Goal: Communication & Community: Answer question/provide support

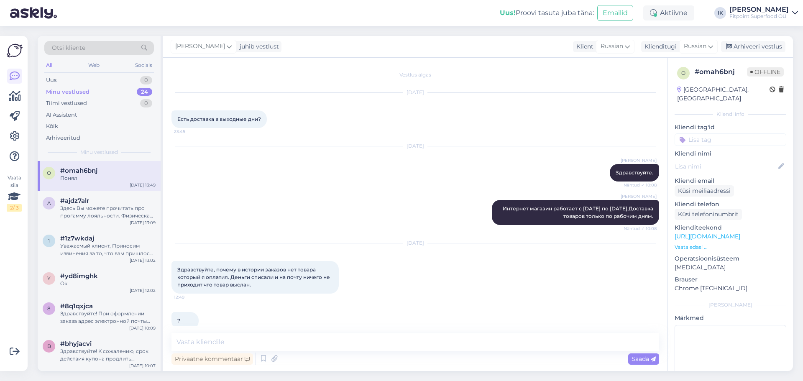
scroll to position [756, 0]
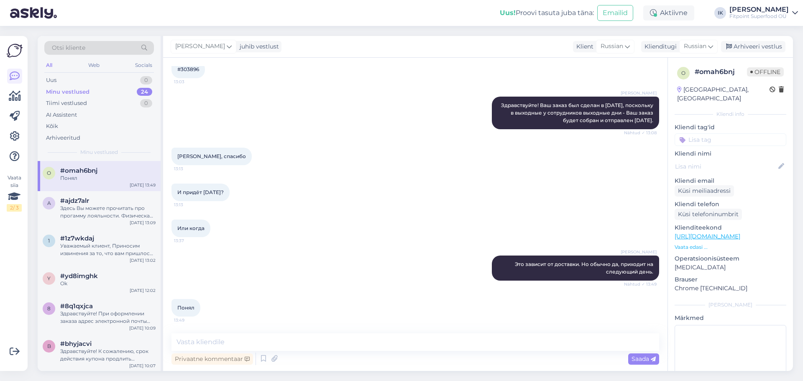
click at [444, 282] on div "[PERSON_NAME] Это зависит от доставки. Но обычно да, приходит на следующий день…" at bounding box center [415, 267] width 488 height 43
click at [143, 75] on div "Uus 1" at bounding box center [99, 80] width 110 height 12
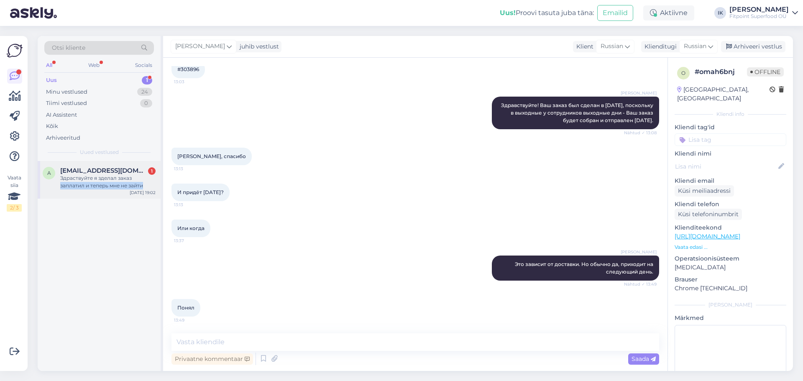
click at [143, 187] on div "Здраствуйте я зделал заказ заплатил и теперь мне не зайти" at bounding box center [107, 181] width 95 height 15
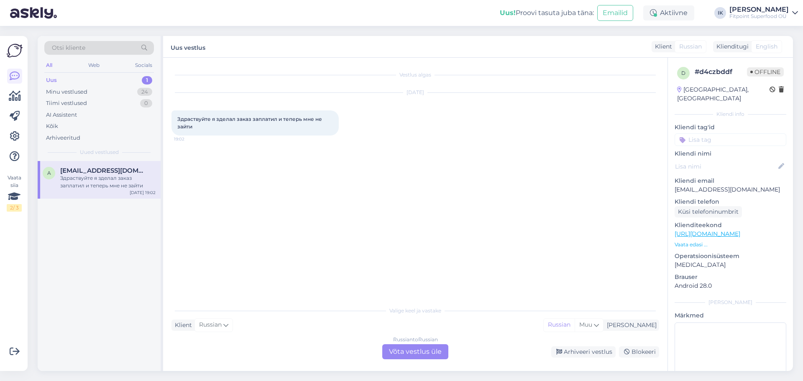
click at [415, 337] on div "Russian to Russian" at bounding box center [415, 340] width 45 height 8
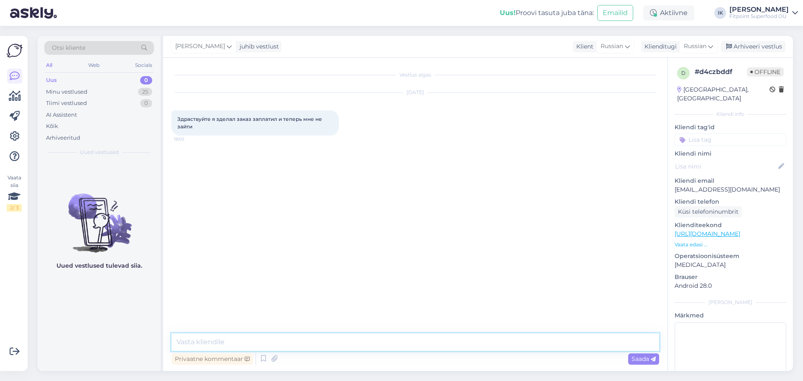
click at [414, 338] on textarea at bounding box center [415, 342] width 488 height 18
click at [89, 46] on div "Otsi kliente" at bounding box center [99, 48] width 110 height 14
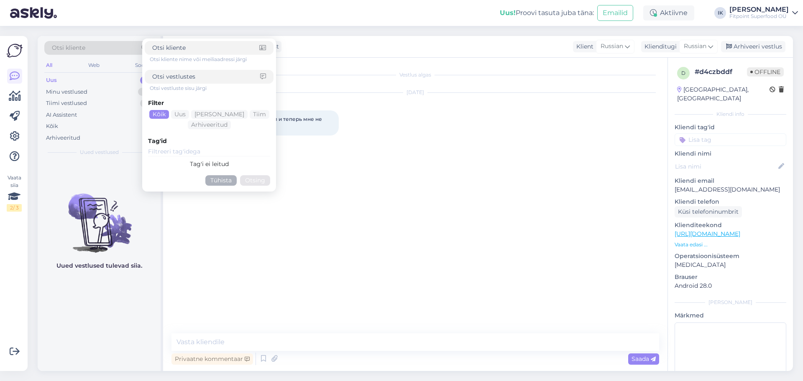
click at [239, 81] on div at bounding box center [209, 77] width 129 height 14
type input "p"
type input "номер заказа"
click button "Otsing" at bounding box center [255, 180] width 30 height 10
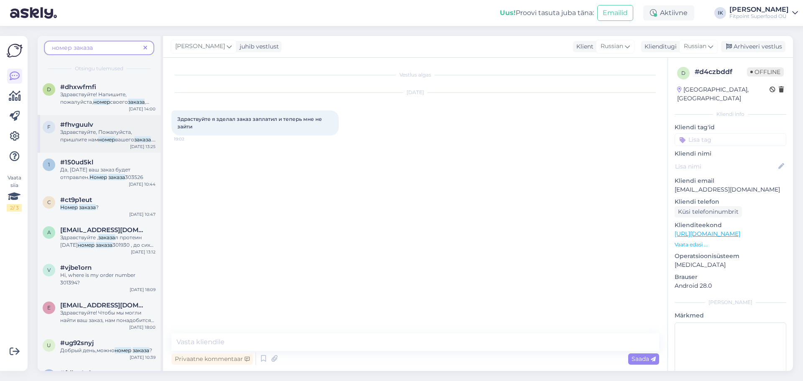
click at [128, 133] on span "Здравствуйте, Пожалуйста, пришлите нам" at bounding box center [96, 136] width 72 height 14
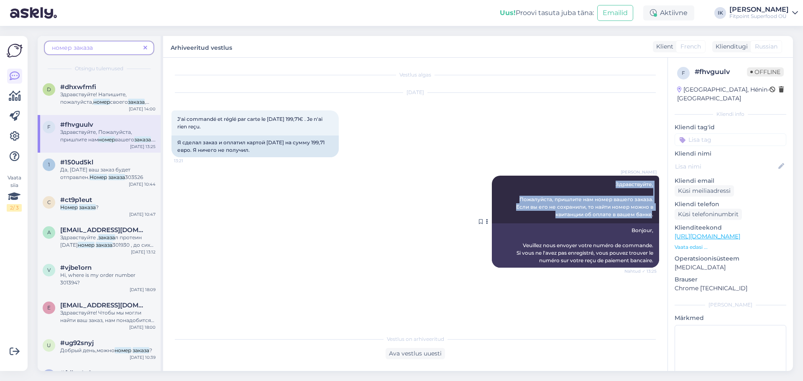
drag, startPoint x: 652, startPoint y: 217, endPoint x: 609, endPoint y: 181, distance: 56.1
click at [609, 181] on div "[PERSON_NAME] Здравствуйте, Пожалуйста, пришлите нам номер вашего заказа. Если …" at bounding box center [575, 200] width 167 height 48
click at [649, 202] on span "Здравствуйте, Пожалуйста, пришлите нам номер вашего заказа. Если вы его не сохр…" at bounding box center [585, 199] width 138 height 36
drag, startPoint x: 656, startPoint y: 215, endPoint x: 613, endPoint y: 181, distance: 54.3
click at [613, 181] on div "[PERSON_NAME] Здравствуйте, Пожалуйста, пришлите нам номер вашего заказа. Если …" at bounding box center [575, 200] width 167 height 48
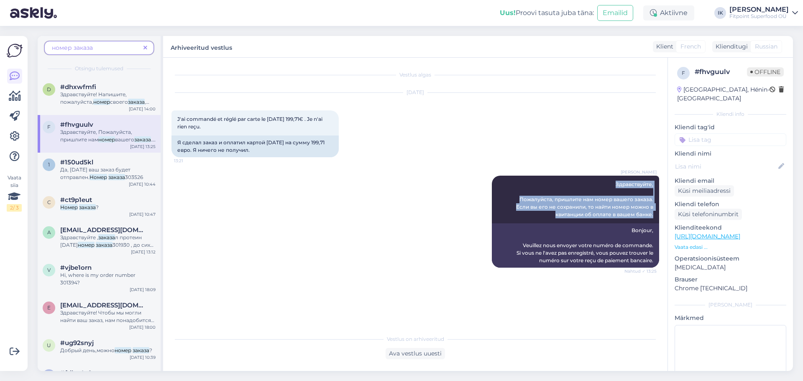
copy span "Здравствуйте, Пожалуйста, пришлите нам номер вашего заказа. Если вы его не сохр…"
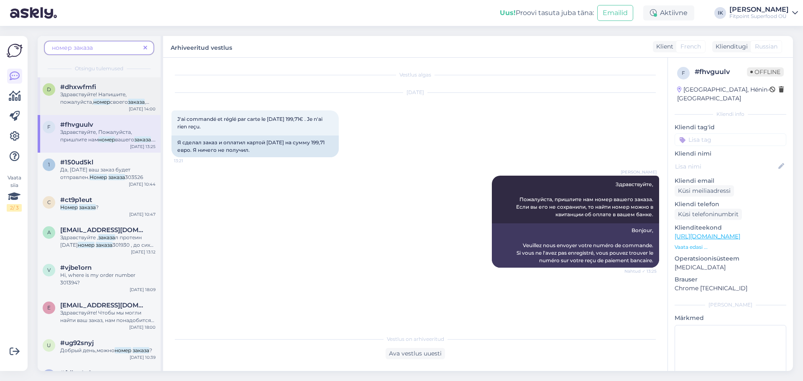
click at [127, 98] on div "Здравствуйте! Напишите, пожалуйста, номер своего заказа , чтобы я проверила его…" at bounding box center [107, 98] width 95 height 15
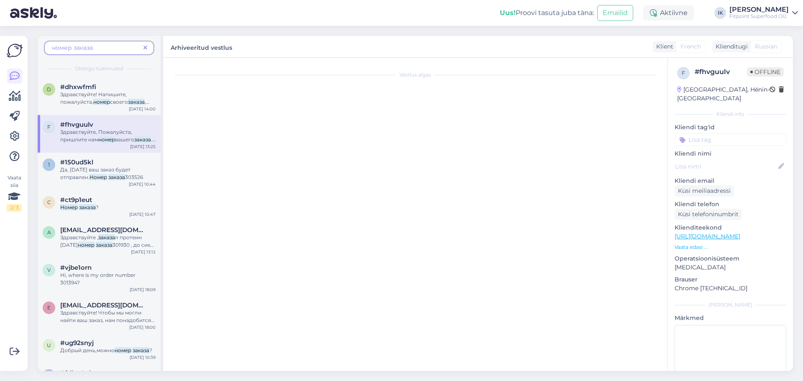
scroll to position [85, 0]
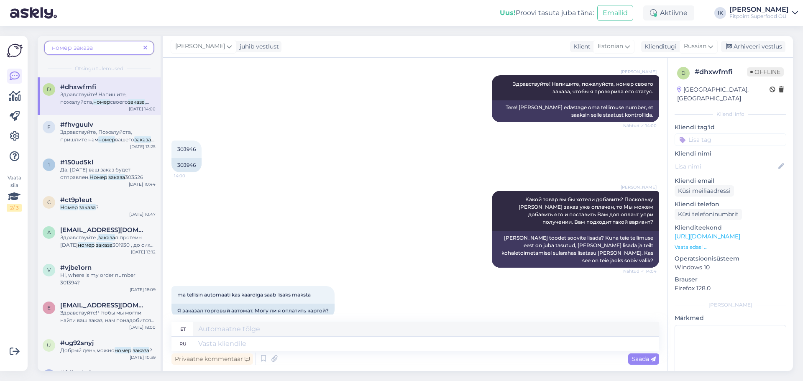
click at [146, 41] on div "номер заказа" at bounding box center [99, 48] width 110 height 14
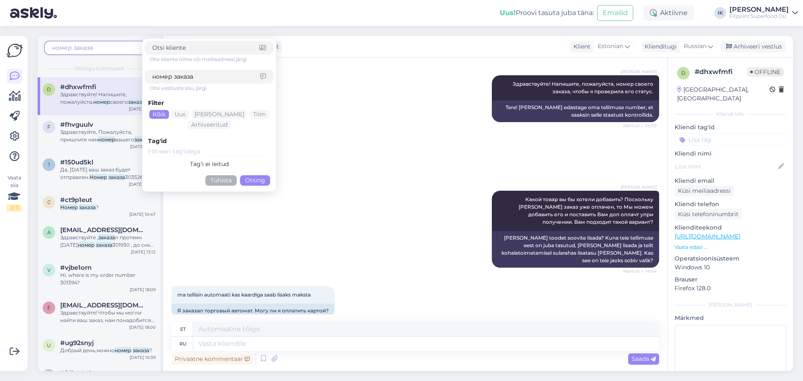
click at [109, 90] on div "#dhxwfmfi" at bounding box center [107, 87] width 95 height 8
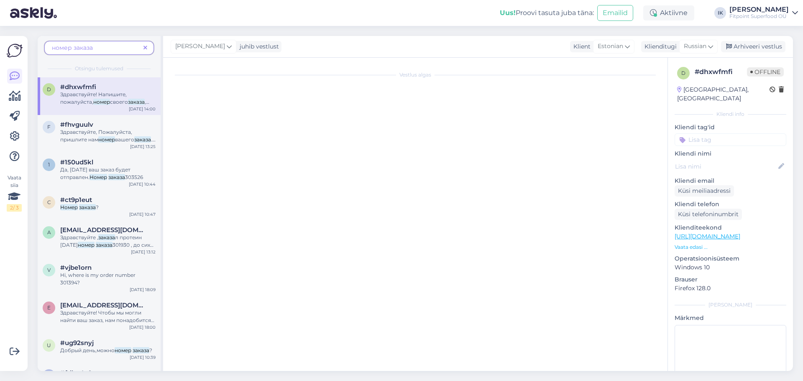
scroll to position [0, 0]
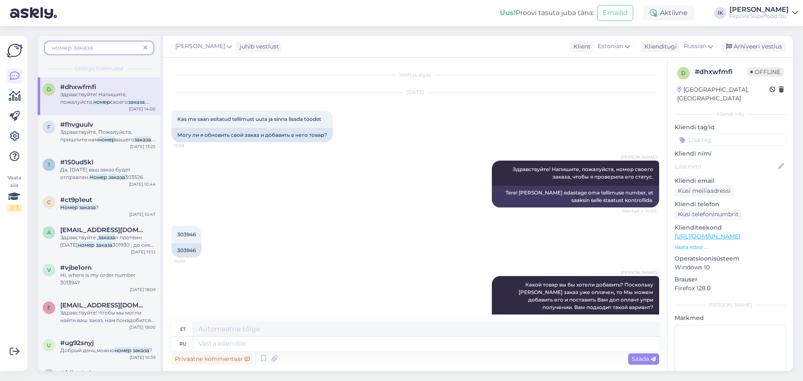
click at [148, 53] on div "номер заказа" at bounding box center [99, 48] width 110 height 14
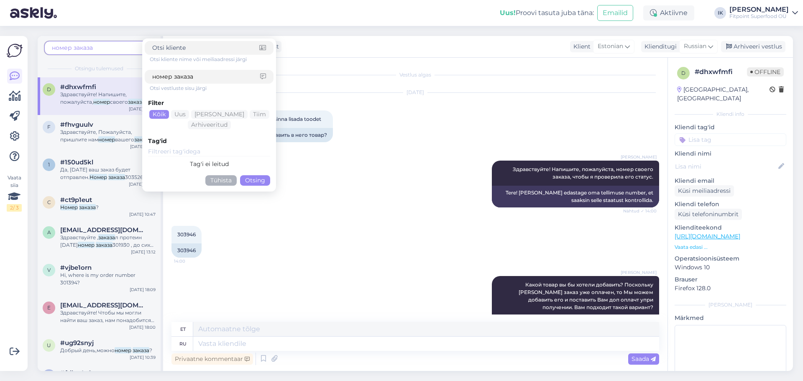
click at [324, 204] on div "[PERSON_NAME] Здравствуйте! Напишите, пожалуйста, номер своего заказа, чтобы я …" at bounding box center [415, 183] width 488 height 65
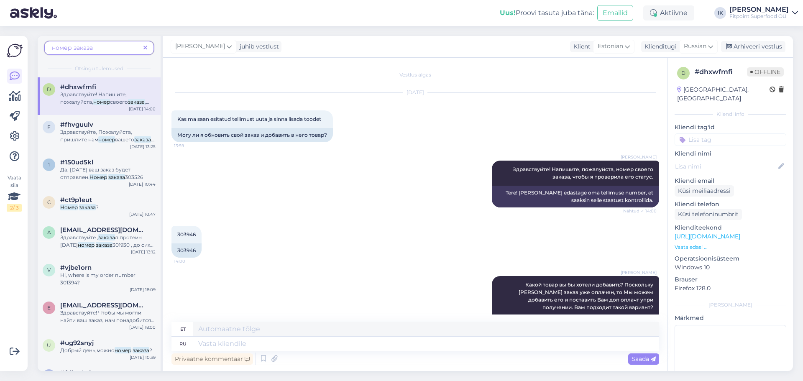
click at [146, 46] on icon at bounding box center [145, 48] width 4 height 6
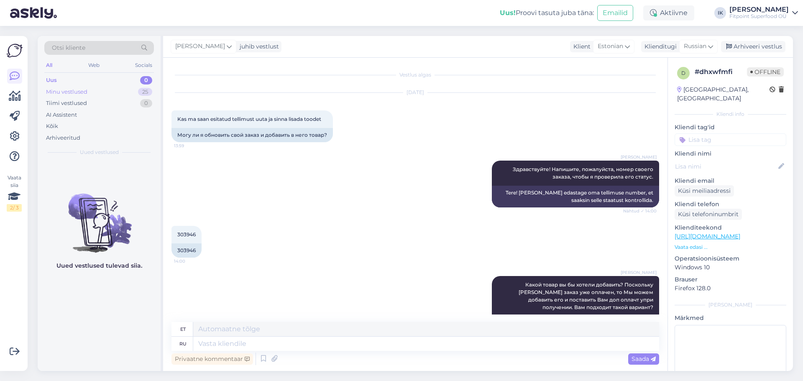
click at [118, 93] on div "Minu vestlused 25" at bounding box center [99, 92] width 110 height 12
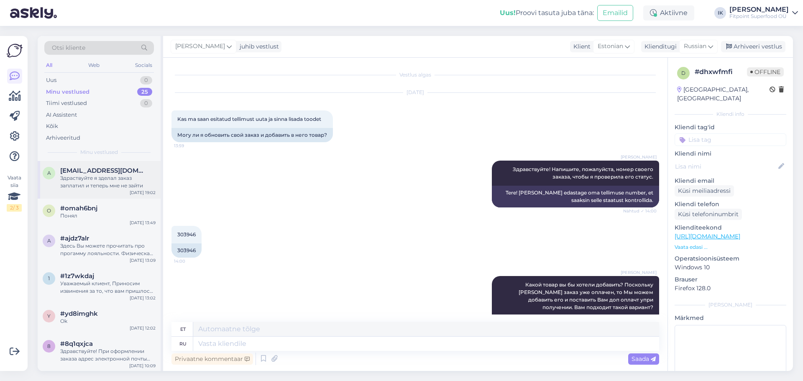
click at [133, 186] on div "Здраствуйте я зделал заказ заплатил и теперь мне не зайти" at bounding box center [107, 181] width 95 height 15
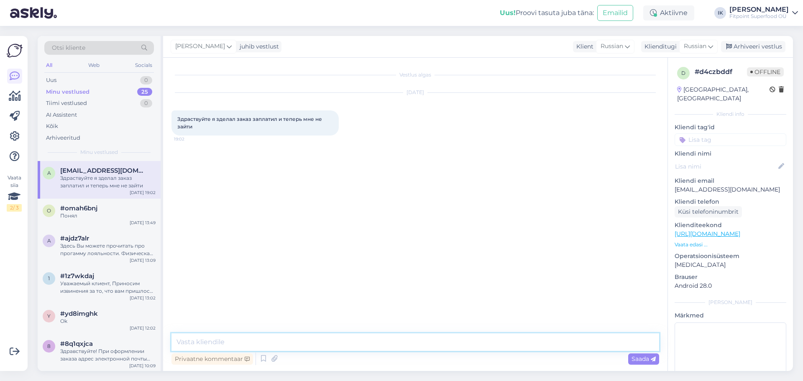
click at [375, 342] on textarea at bounding box center [415, 342] width 488 height 18
paste textarea "Здравствуйте, Пожалуйста, пришлите нам номер вашего заказа. Если вы его не сохр…"
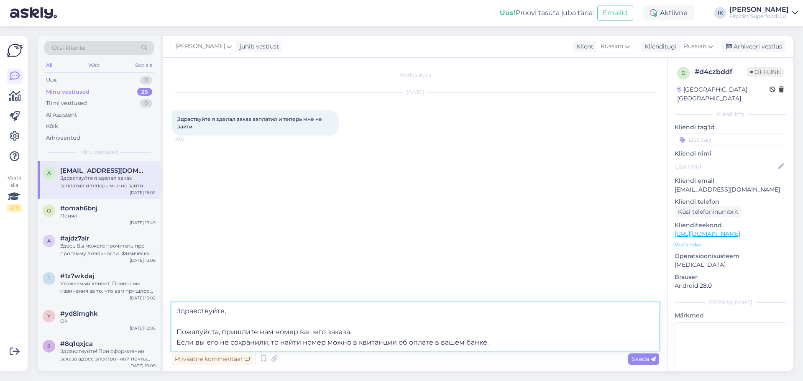
click at [281, 320] on textarea "Здравствуйте, Пожалуйста, пришлите нам номер вашего заказа. Если вы его не сохр…" at bounding box center [415, 326] width 488 height 49
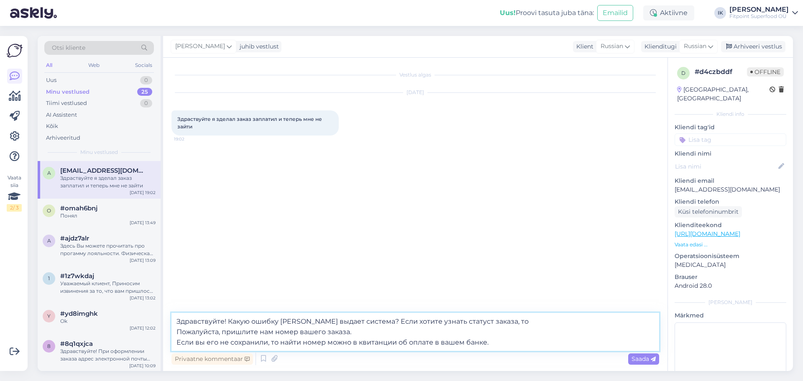
drag, startPoint x: 182, startPoint y: 328, endPoint x: 174, endPoint y: 328, distance: 8.8
click at [174, 328] on textarea "Здравствуйте! Какую ошибку [PERSON_NAME] выдает система? Если хотите узнать ста…" at bounding box center [415, 332] width 488 height 38
click at [335, 327] on textarea "Здравствуйте! Какую ошибку [PERSON_NAME] выдает система? Если хотите узнать ста…" at bounding box center [415, 332] width 488 height 38
type textarea "Здравствуйте! Какую ошибку [PERSON_NAME] выдает система? Если хотите узнать ста…"
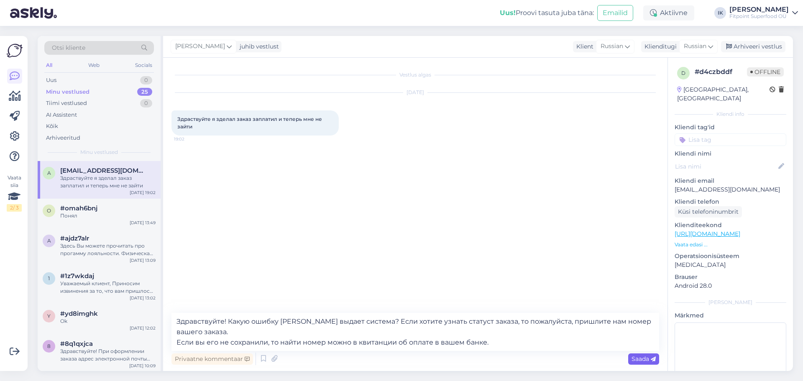
click at [646, 357] on span "Saada" at bounding box center [643, 359] width 24 height 8
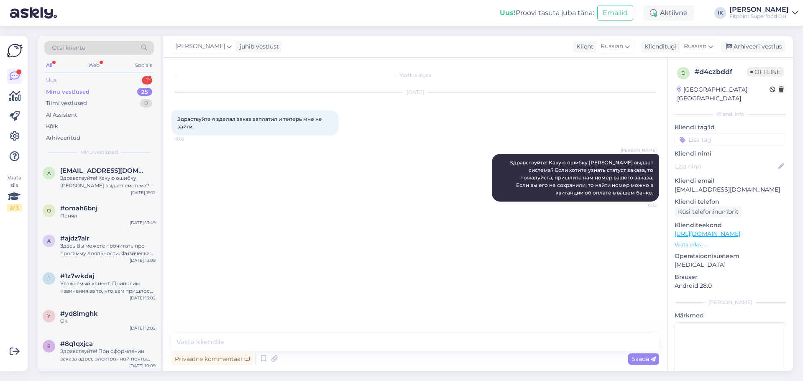
click at [117, 81] on div "Uus 1" at bounding box center [99, 80] width 110 height 12
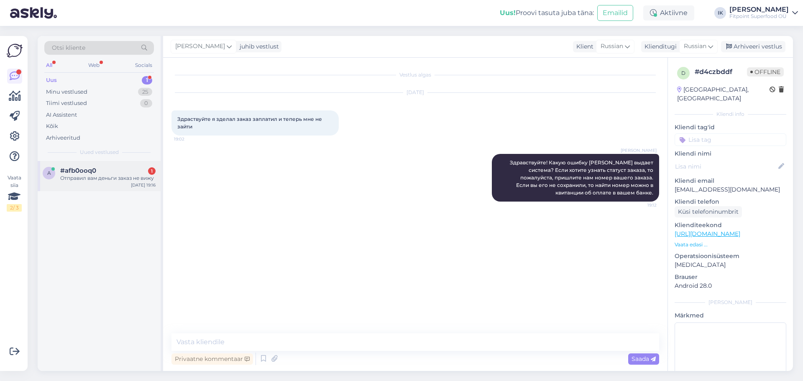
click at [132, 174] on div "Отправил вам деньги заказ не вижу" at bounding box center [107, 178] width 95 height 8
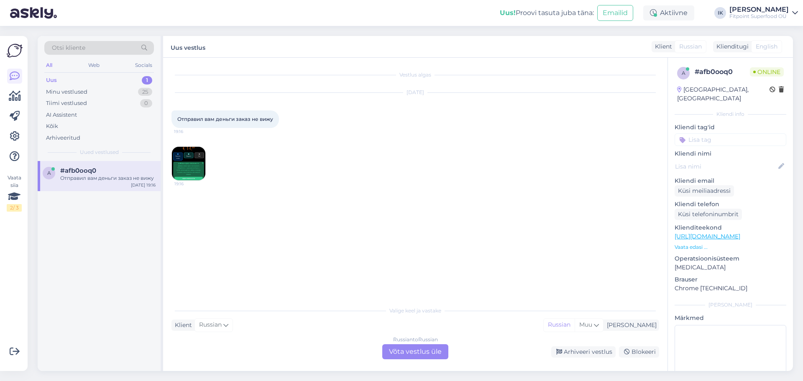
click at [190, 176] on img at bounding box center [188, 163] width 33 height 33
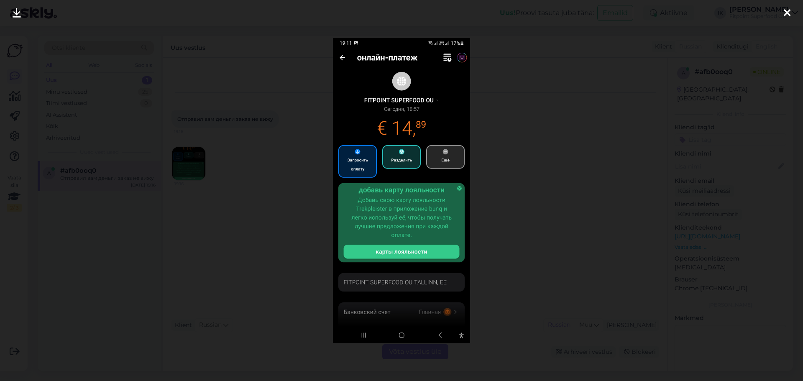
click at [237, 165] on div at bounding box center [401, 190] width 803 height 381
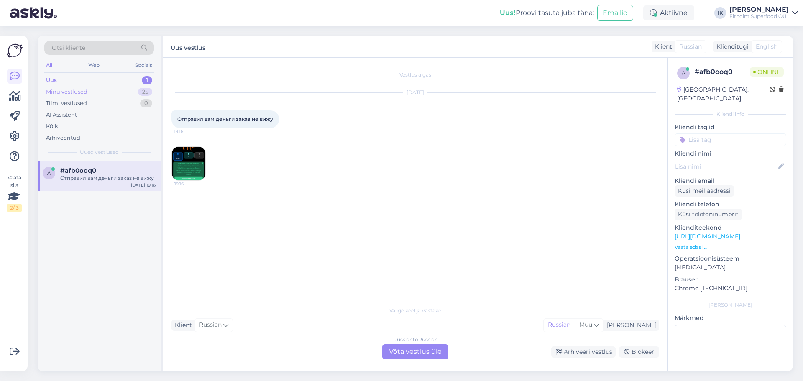
click at [72, 92] on div "Minu vestlused" at bounding box center [66, 92] width 41 height 8
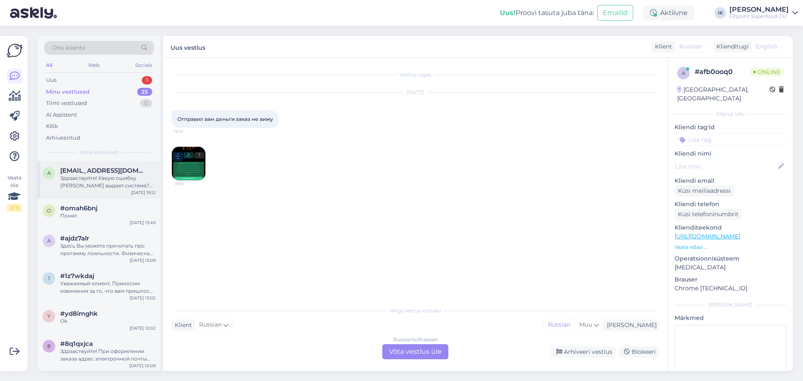
click at [90, 183] on div "Здравствуйте! Какую ошибку [PERSON_NAME] выдает система? Если хотите узнать ста…" at bounding box center [107, 181] width 95 height 15
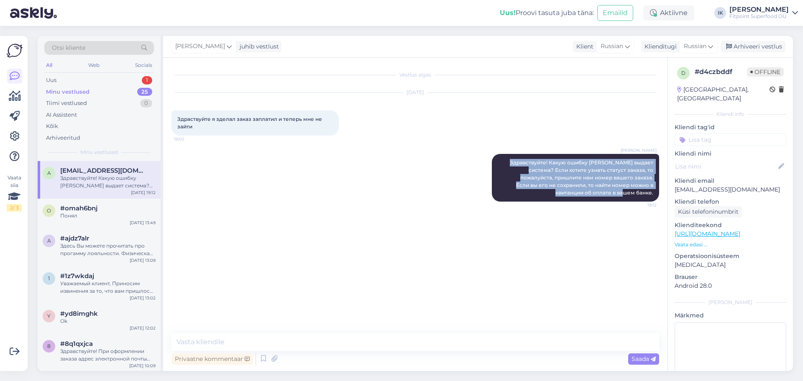
drag, startPoint x: 655, startPoint y: 193, endPoint x: 462, endPoint y: 152, distance: 197.9
click at [462, 152] on div "[PERSON_NAME] Здравствуйте! Какую ошибку [PERSON_NAME] выдает система? Если хот…" at bounding box center [415, 178] width 488 height 66
copy span "Здравствуйте! Какую ошибку [PERSON_NAME] выдает система? Если хотите узнать ста…"
click at [79, 76] on div "Uus 1" at bounding box center [99, 80] width 110 height 12
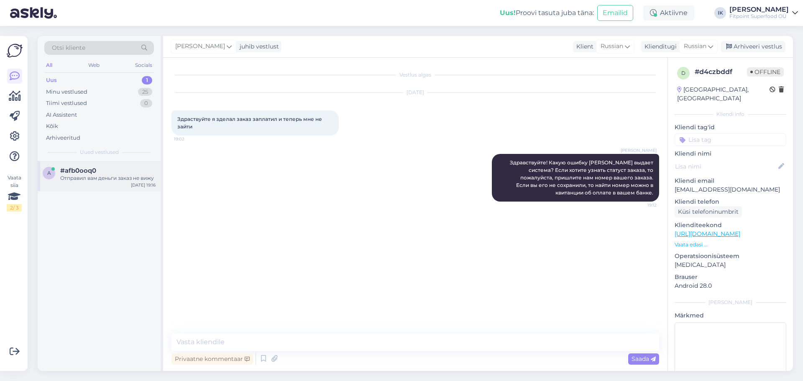
click at [99, 179] on div "Отправил вам деньги заказ не вижу" at bounding box center [107, 178] width 95 height 8
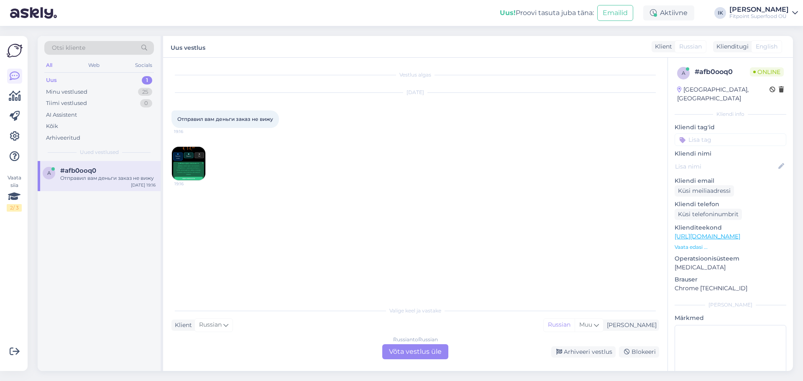
click at [401, 349] on div "Russian to Russian Võta vestlus üle" at bounding box center [415, 351] width 66 height 15
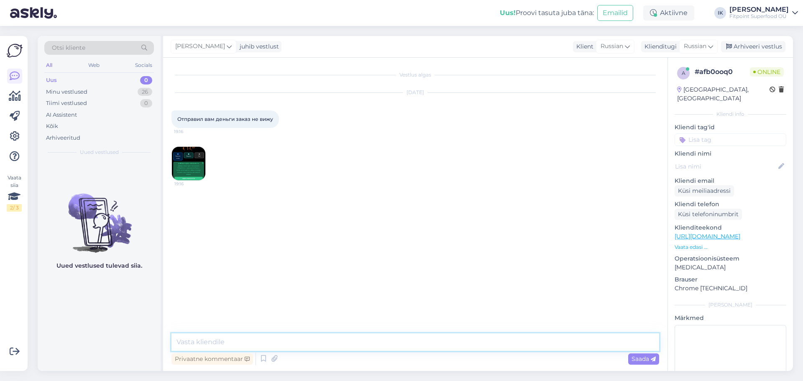
click at [398, 345] on textarea at bounding box center [415, 342] width 488 height 18
paste textarea "Здравствуйте! Какую ошибку [PERSON_NAME] выдает система? Если хотите узнать ста…"
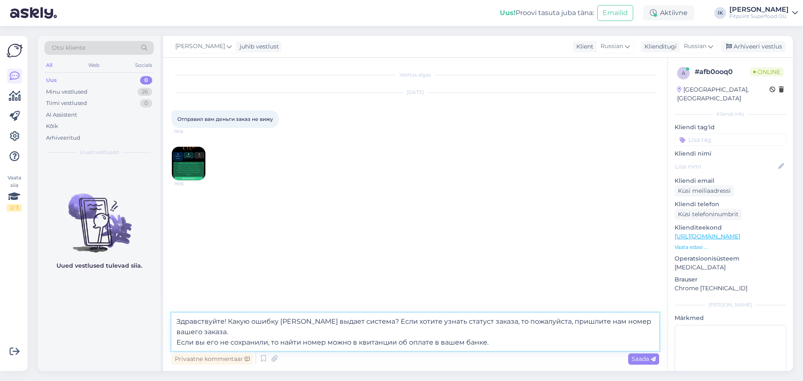
drag, startPoint x: 355, startPoint y: 321, endPoint x: 228, endPoint y: 318, distance: 126.7
click at [228, 318] on textarea "Здравствуйте! Какую ошибку [PERSON_NAME] выдает система? Если хотите узнать ста…" at bounding box center [415, 332] width 488 height 38
click at [429, 330] on textarea "Здравствуйте! Заказ отображается в Вашей учетной записи, если Вы регестрировлаи…" at bounding box center [415, 332] width 488 height 38
click at [494, 332] on textarea "Здравствуйте! Заказ отображается в Вашей учетной записи, если Вы регестрировлаи…" at bounding box center [415, 332] width 488 height 38
click at [267, 320] on textarea "Здравствуйте! Заказ отображается в Вашей учетной записи, если Вы регестрировлаи…" at bounding box center [415, 332] width 488 height 38
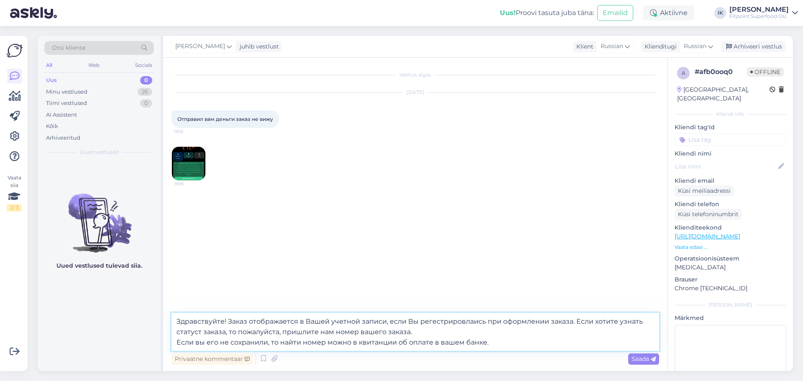
click at [461, 323] on textarea "Здравствуйте! Заказ отображается в Вашей учетной записи, если Вы регестрировлаи…" at bounding box center [415, 332] width 488 height 38
click at [424, 323] on textarea "Здравствуйте! Заказ отображается в Вашей учетной записи, если Вы регестрировлаи…" at bounding box center [415, 332] width 488 height 38
drag, startPoint x: 509, startPoint y: 344, endPoint x: 124, endPoint y: 314, distance: 386.3
click at [124, 314] on div "Otsi kliente All Web Socials Uus 0 Minu vestlused 26 Tiimi vestlused 0 AI Assis…" at bounding box center [415, 203] width 755 height 335
paste textarea "Ваш заказ отображается в личном кабинете, если при оформлении вы регистрировали…"
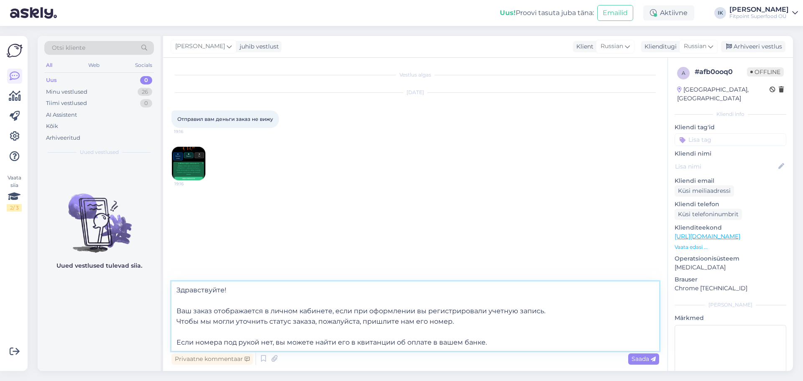
click at [256, 301] on textarea "Здравствуйте! Ваш заказ отображается в личном кабинете, если при оформлении вы …" at bounding box center [415, 315] width 488 height 69
click at [258, 330] on textarea "Здравствуйте! Ваш заказ отображается в личном кабинете, если при оформлении вы …" at bounding box center [415, 321] width 488 height 59
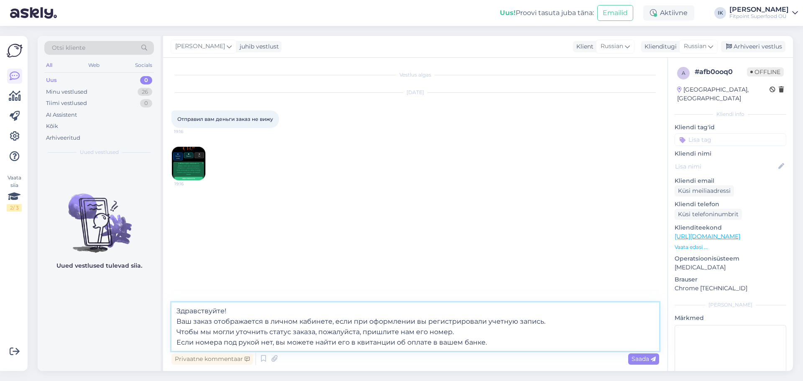
drag, startPoint x: 261, startPoint y: 340, endPoint x: 228, endPoint y: 338, distance: 32.7
click at [228, 338] on textarea "Здравствуйте! Ваш заказ отображается в личном кабинете, если при оформлении вы …" at bounding box center [415, 326] width 488 height 49
click at [267, 341] on textarea "Здравствуйте! Ваш заказ отображается в личном кабинете, если при оформлении вы …" at bounding box center [415, 326] width 488 height 49
drag, startPoint x: 278, startPoint y: 341, endPoint x: 143, endPoint y: 341, distance: 135.9
click at [143, 341] on div "Otsi kliente All Web Socials Uus 0 Minu vestlused 26 Tiimi vestlused 0 AI Assis…" at bounding box center [415, 203] width 755 height 335
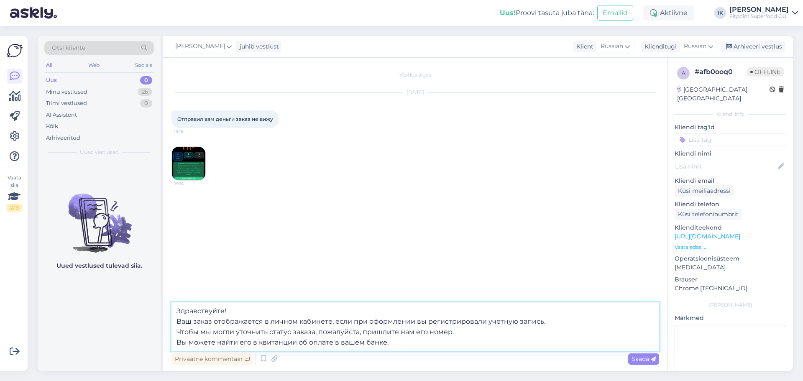
click at [189, 345] on textarea "Здравствуйте! Ваш заказ отображается в личном кабинете, если при оформлении вы …" at bounding box center [415, 326] width 488 height 49
click at [420, 346] on textarea "Здравствуйте! Ваш заказ отображается в личном кабинете, если при оформлении вы …" at bounding box center [415, 326] width 488 height 49
type textarea "Здравствуйте! Ваш заказ отображается в личном кабинете, если при оформлении вы …"
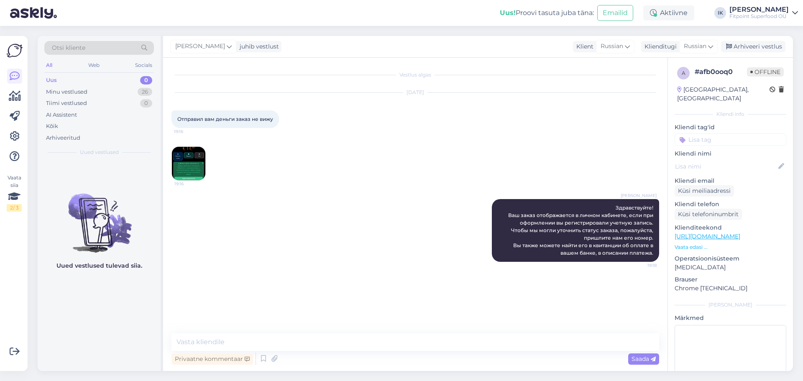
click at [181, 156] on img at bounding box center [188, 163] width 33 height 33
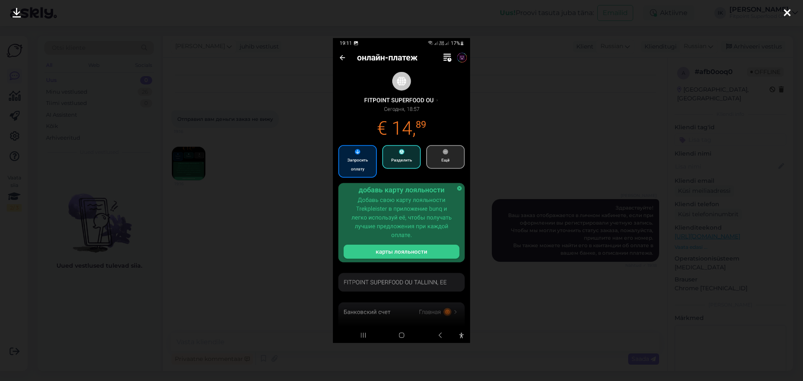
click at [518, 205] on div at bounding box center [401, 190] width 803 height 381
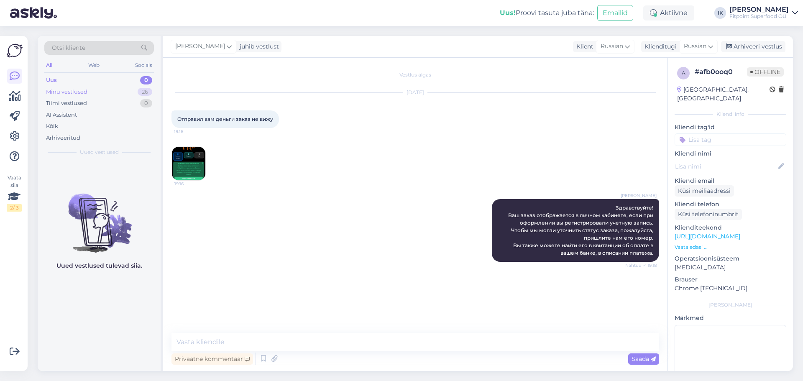
click at [97, 92] on div "Minu vestlused 26" at bounding box center [99, 92] width 110 height 12
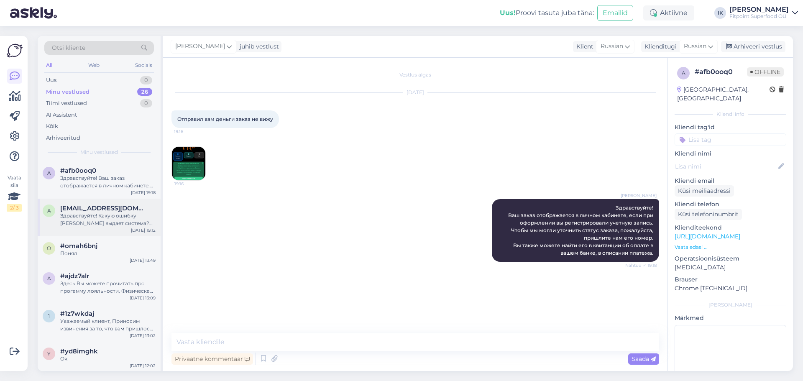
click at [106, 204] on span "[EMAIL_ADDRESS][DOMAIN_NAME]" at bounding box center [103, 208] width 87 height 8
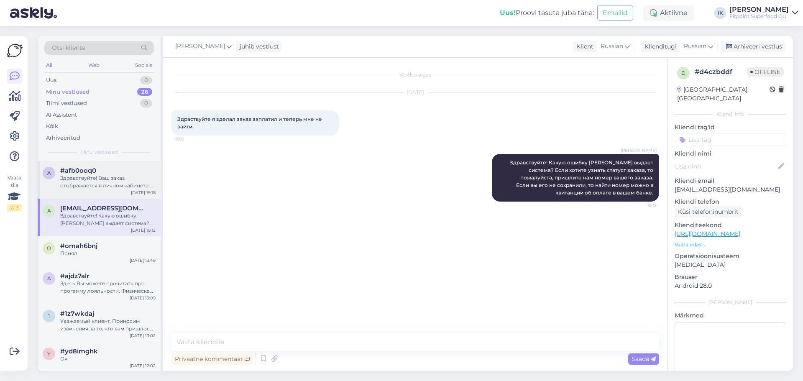
click at [112, 185] on div "Здравствуйте! Ваш заказ отображается в личном кабинете, если при оформлении вы …" at bounding box center [107, 181] width 95 height 15
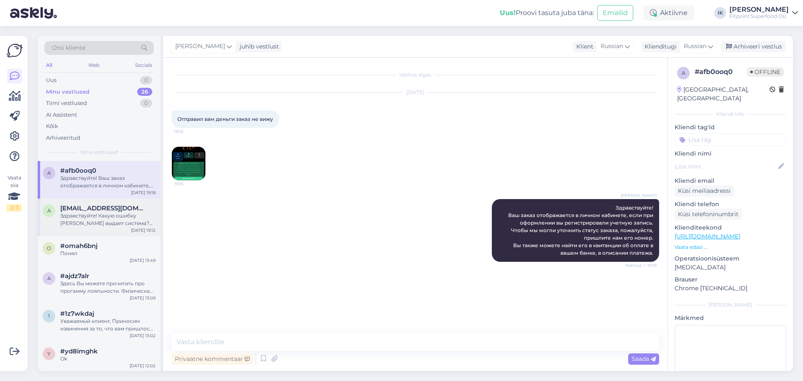
click at [112, 210] on span "[EMAIL_ADDRESS][DOMAIN_NAME]" at bounding box center [103, 208] width 87 height 8
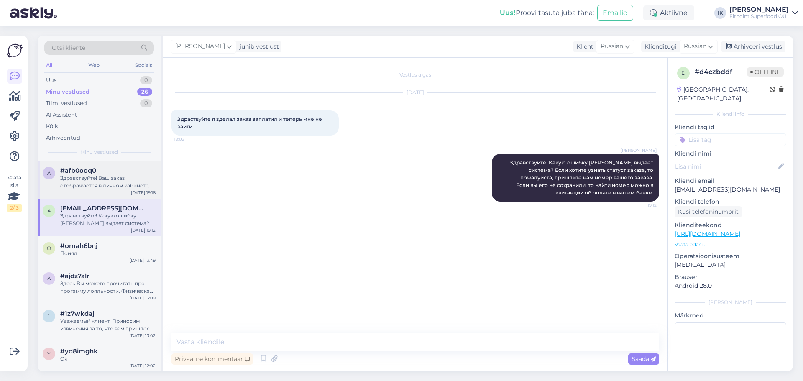
click at [128, 174] on div "#afb0ooq0" at bounding box center [107, 171] width 95 height 8
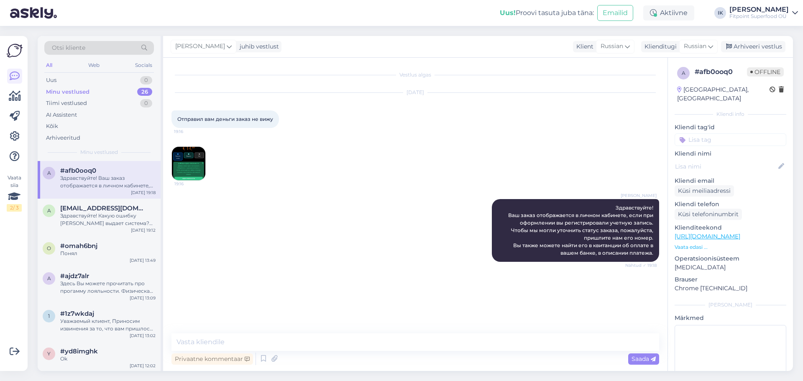
click at [189, 163] on img at bounding box center [188, 163] width 33 height 33
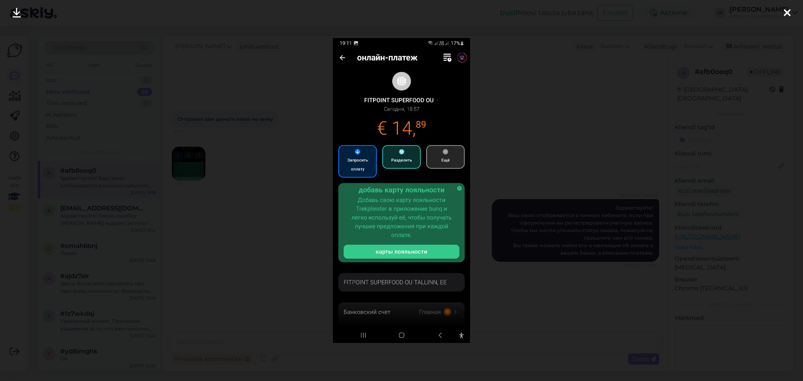
click at [535, 128] on div at bounding box center [401, 190] width 803 height 381
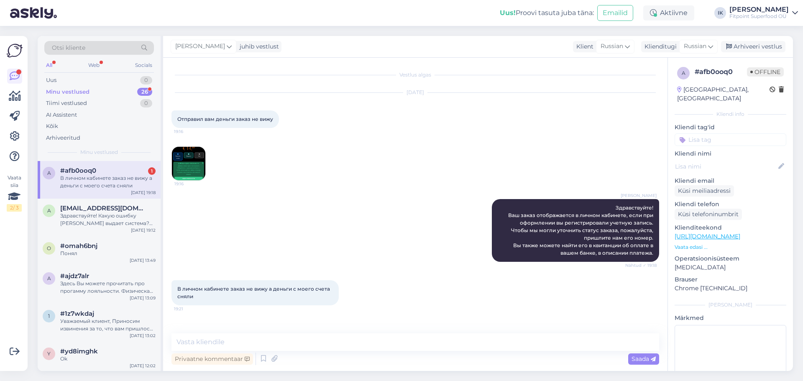
click at [137, 187] on div "В личном кабинете заказ не вижу а деньги с моего счета сняли" at bounding box center [107, 181] width 95 height 15
drag, startPoint x: 338, startPoint y: 328, endPoint x: 333, endPoint y: 350, distance: 22.4
click at [337, 330] on div "Vestlus algas [DATE] Отправил вам деньги заказ не вижу 19:16 19:16 [PERSON_NAME…" at bounding box center [415, 214] width 504 height 313
click at [338, 354] on div "Privaatne kommentaar Saada" at bounding box center [415, 359] width 488 height 16
click at [342, 347] on textarea at bounding box center [415, 342] width 488 height 18
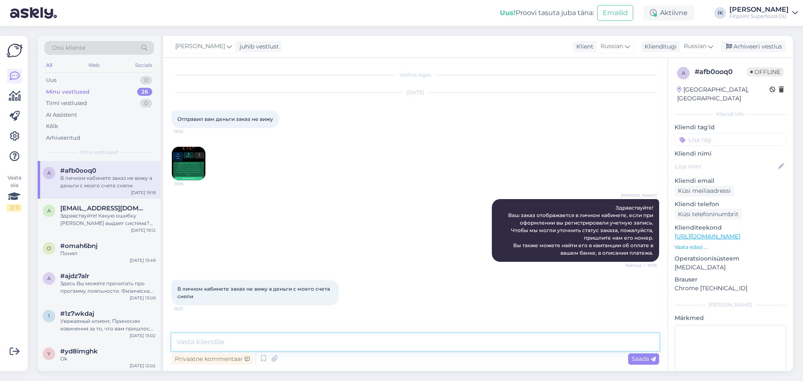
type textarea "Р"
type textarea "О"
paste textarea "[PERSON_NAME]"
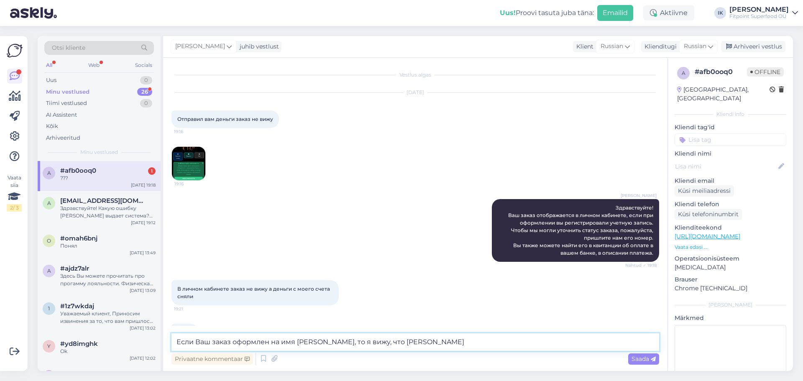
scroll to position [25, 0]
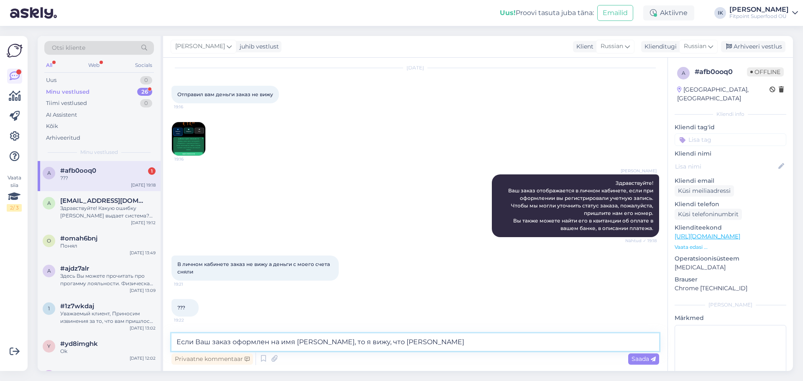
click at [424, 339] on textarea "Если Ваш заказ оформлен на имя [PERSON_NAME], то я вижу, что [PERSON_NAME]" at bounding box center [415, 342] width 488 height 18
click at [192, 138] on img at bounding box center [188, 138] width 33 height 33
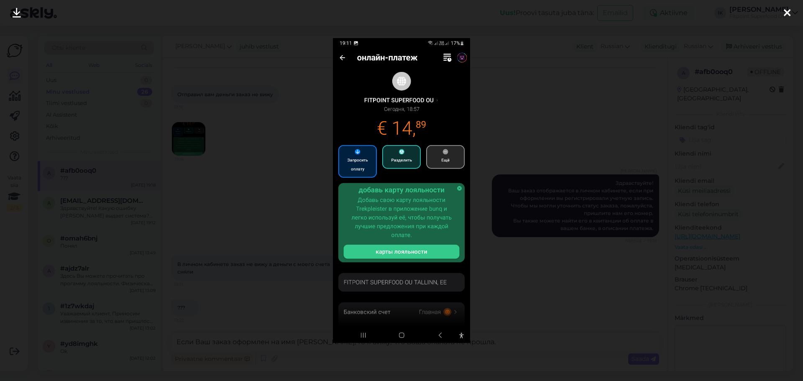
click at [544, 248] on div at bounding box center [401, 190] width 803 height 381
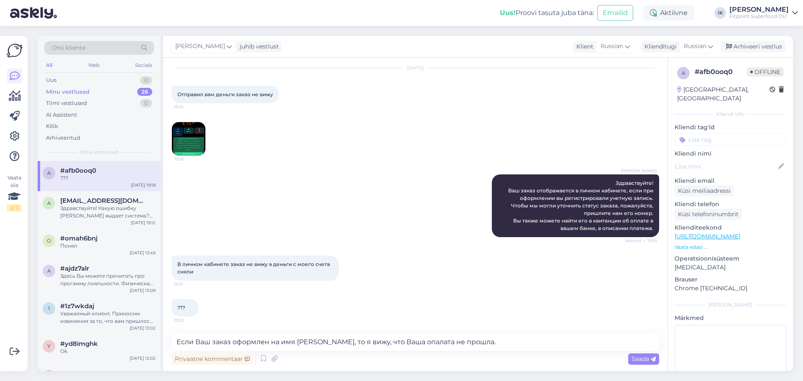
click at [166, 156] on div "Vestlus algas [DATE] Отправил вам деньги заказ не вижу 19:16 19:16 [PERSON_NAME…" at bounding box center [415, 214] width 504 height 313
click at [183, 141] on img at bounding box center [188, 138] width 33 height 33
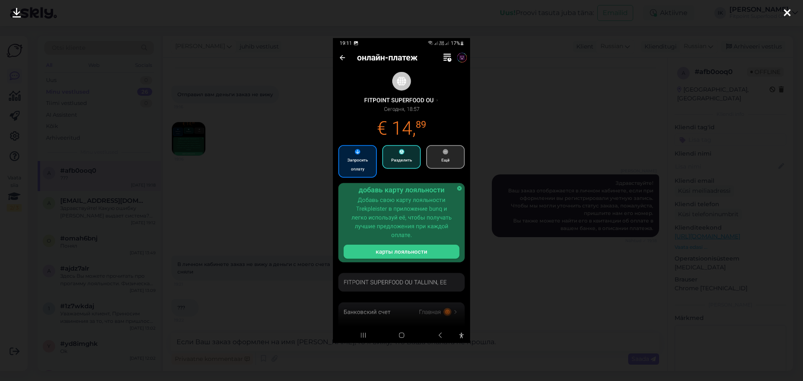
drag, startPoint x: 532, startPoint y: 240, endPoint x: 529, endPoint y: 249, distance: 9.4
click at [532, 242] on div at bounding box center [401, 190] width 803 height 381
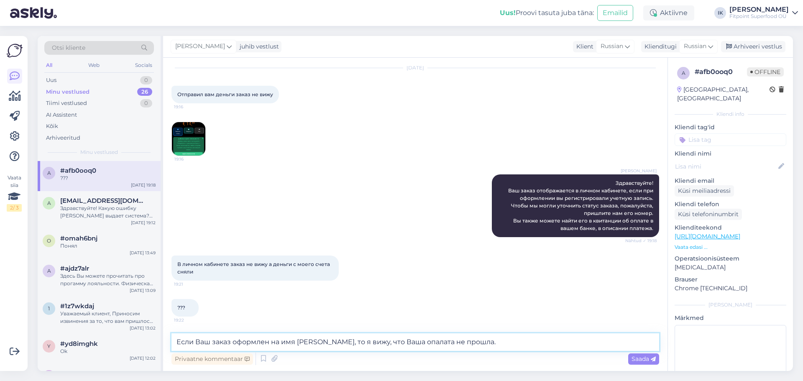
click at [426, 341] on textarea "Если Ваш заказ оформлен на имя [PERSON_NAME], то я вижу, что Ваша опалата не пр…" at bounding box center [415, 342] width 488 height 18
click at [443, 344] on textarea "Если Ваш заказ оформлен на имя [PERSON_NAME], то я вижу, что Ваша оплата не про…" at bounding box center [415, 342] width 488 height 18
click at [543, 341] on textarea "Если Ваш заказ оформлен на имя [PERSON_NAME], то я вижу, что Ваша оплата до нас…" at bounding box center [415, 342] width 488 height 18
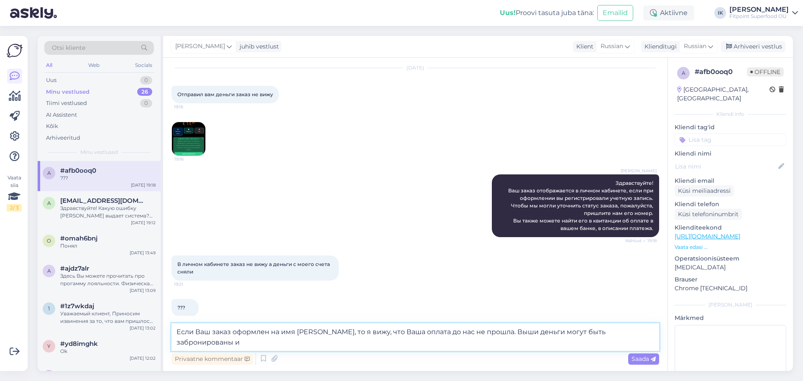
scroll to position [33, 0]
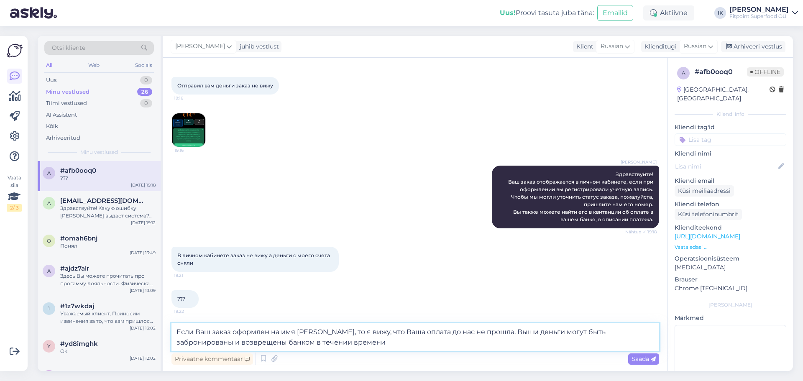
drag, startPoint x: 353, startPoint y: 345, endPoint x: 295, endPoint y: 343, distance: 58.6
click at [295, 343] on textarea "Если Ваш заказ оформлен на имя [PERSON_NAME], то я вижу, что Ваша оплата до нас…" at bounding box center [415, 337] width 488 height 28
click at [367, 343] on textarea "Если Ваш заказ оформлен на имя [PERSON_NAME], то я вижу, что Ваша оплата до нас…" at bounding box center [415, 337] width 488 height 28
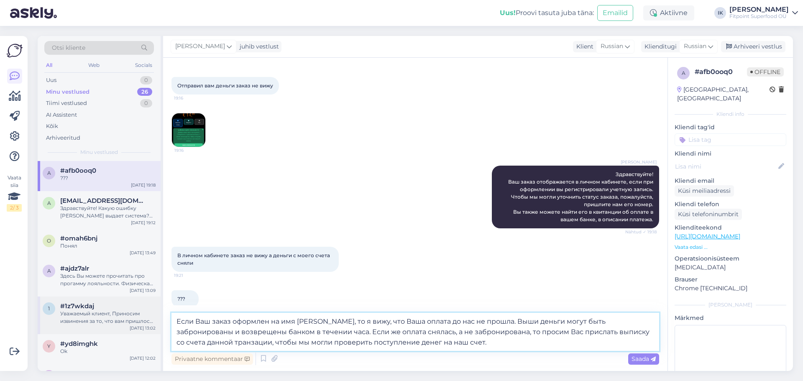
drag, startPoint x: 462, startPoint y: 340, endPoint x: 100, endPoint y: 312, distance: 362.3
click at [86, 308] on div "Otsi kliente All Web Socials Uus 0 Minu vestlused 26 Tiimi vestlused 0 AI Assis…" at bounding box center [415, 203] width 755 height 335
click at [462, 348] on textarea "Если Ваш заказ оформлен на имя [PERSON_NAME], то я вижу, что Ваша оплата до нас…" at bounding box center [415, 332] width 488 height 38
drag, startPoint x: 460, startPoint y: 345, endPoint x: 84, endPoint y: 298, distance: 379.7
click at [84, 298] on div "Otsi kliente All Web Socials Uus 0 Minu vestlused 26 Tiimi vestlused 0 AI Assis…" at bounding box center [415, 203] width 755 height 335
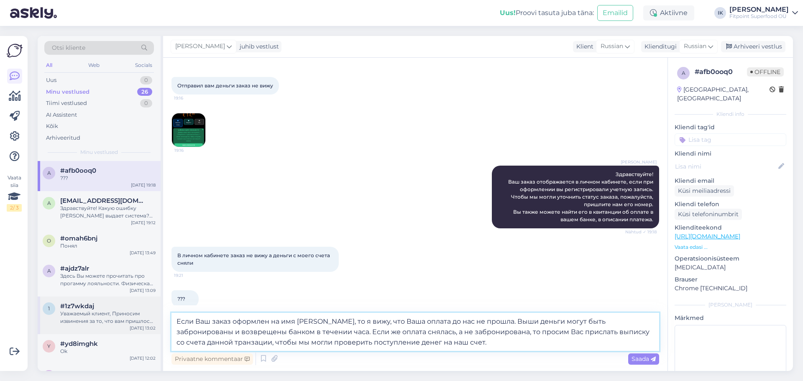
paste textarea "аш заказ был оформлен на имя [PERSON_NAME], то мы видим, что оплата до нас не п…"
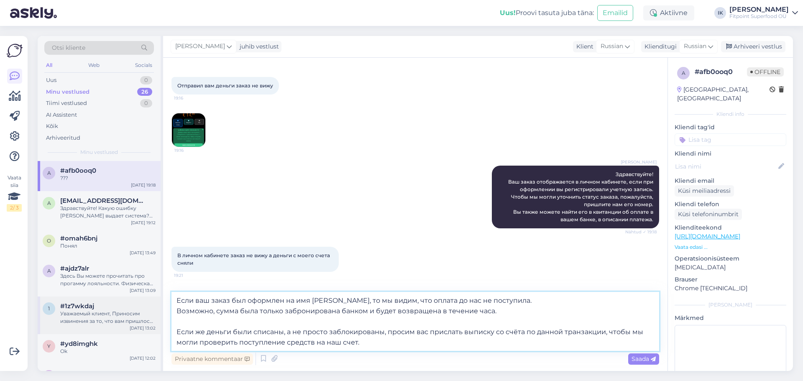
drag, startPoint x: 213, startPoint y: 311, endPoint x: 147, endPoint y: 311, distance: 66.1
click at [147, 311] on div "Otsi kliente All Web Socials Uus 0 Minu vestlused 26 Tiimi vestlused 0 AI Assis…" at bounding box center [415, 203] width 755 height 335
click at [332, 312] on textarea "Если ваш заказ был оформлен на имя [PERSON_NAME], то мы видим, что оплата до на…" at bounding box center [415, 321] width 488 height 59
click at [434, 325] on textarea "Если ваш заказ был оформлен на имя [PERSON_NAME], то мы видим, что оплата до на…" at bounding box center [415, 321] width 488 height 59
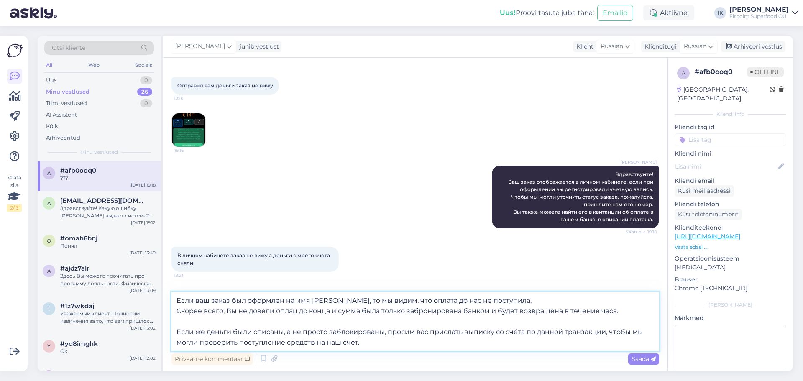
click at [404, 343] on textarea "Если ваш заказ был оформлен на имя [PERSON_NAME], то мы видим, что оплата до на…" at bounding box center [415, 321] width 488 height 59
type textarea "Если ваш заказ был оформлен на имя [PERSON_NAME], то мы видим, что оплата до на…"
click at [634, 359] on span "Saada" at bounding box center [643, 359] width 24 height 8
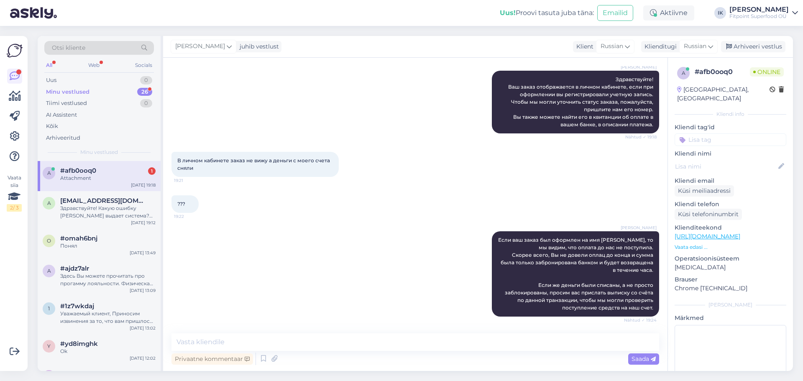
scroll to position [181, 0]
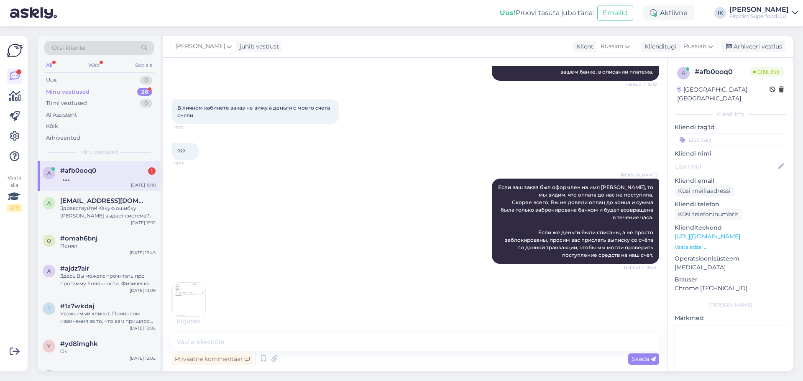
click at [196, 293] on img at bounding box center [188, 299] width 33 height 33
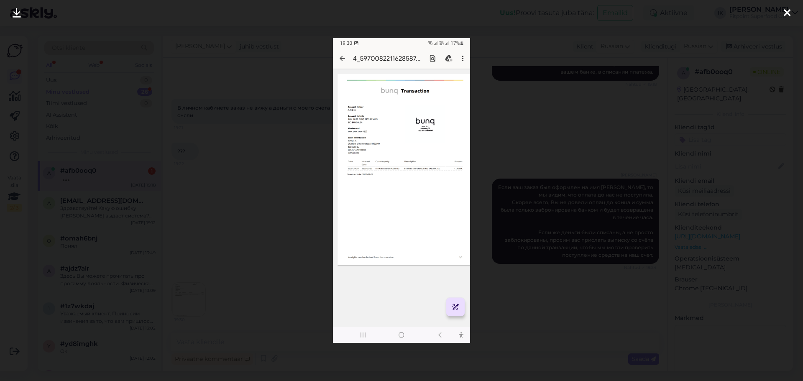
click at [369, 123] on img at bounding box center [401, 190] width 137 height 305
drag, startPoint x: 729, startPoint y: 81, endPoint x: 718, endPoint y: 84, distance: 11.3
click at [729, 81] on div at bounding box center [401, 190] width 803 height 381
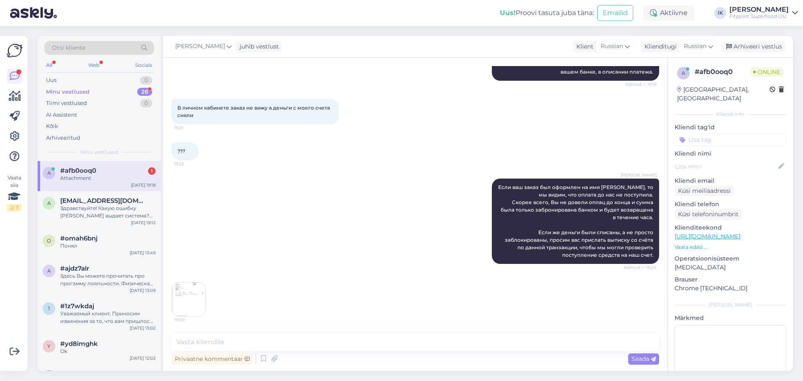
click at [681, 110] on div "Kliendi info" at bounding box center [730, 114] width 112 height 8
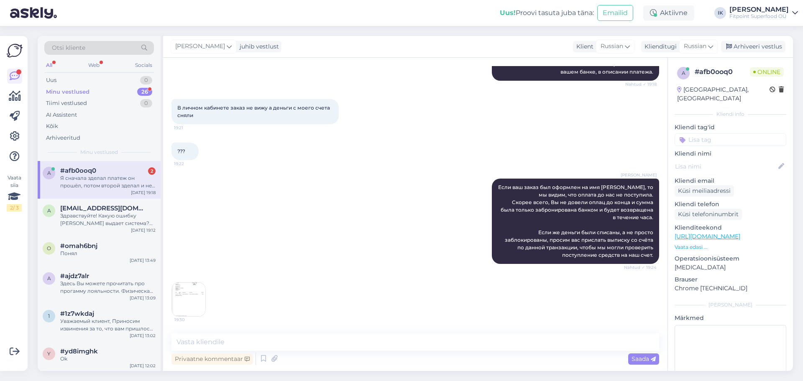
scroll to position [277, 0]
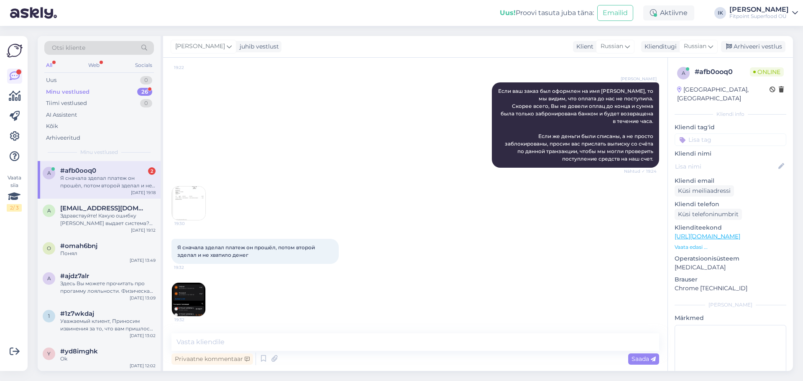
click at [194, 294] on img at bounding box center [188, 299] width 33 height 33
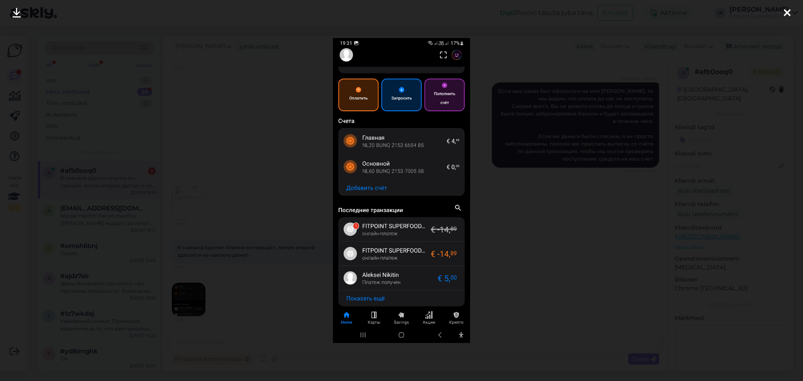
click at [250, 250] on div at bounding box center [401, 190] width 803 height 381
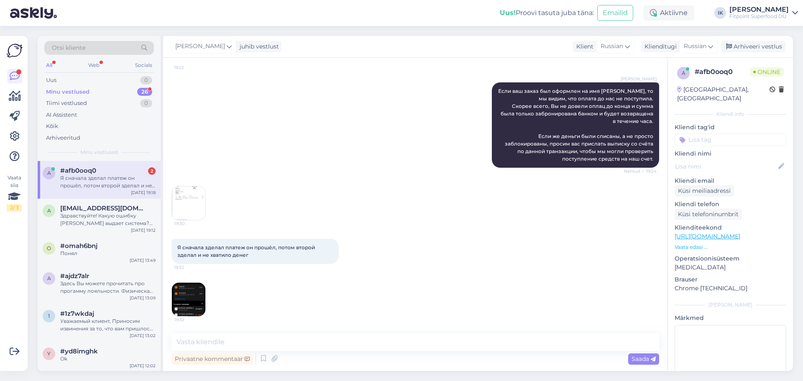
click at [490, 360] on div "Privaatne kommentaar Saada" at bounding box center [415, 359] width 488 height 16
click at [490, 357] on div "Privaatne kommentaar Saada" at bounding box center [415, 359] width 488 height 16
click at [502, 341] on textarea at bounding box center [415, 342] width 488 height 18
drag, startPoint x: 203, startPoint y: 335, endPoint x: 147, endPoint y: 333, distance: 56.0
click at [144, 334] on div "Otsi kliente All Web Socials Uus 0 Minu vestlused 26 Tiimi vestlused 0 AI Assis…" at bounding box center [415, 203] width 755 height 335
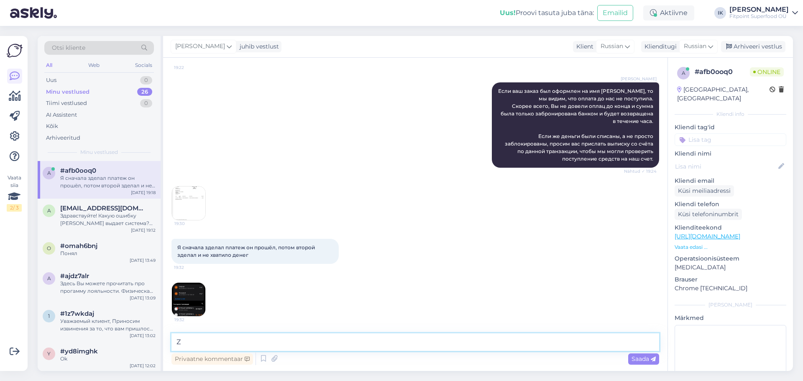
paste textarea "Я передам информацию бухгалтеру, и [DATE] вашу оплату проверят. Мы свяжемся с в…"
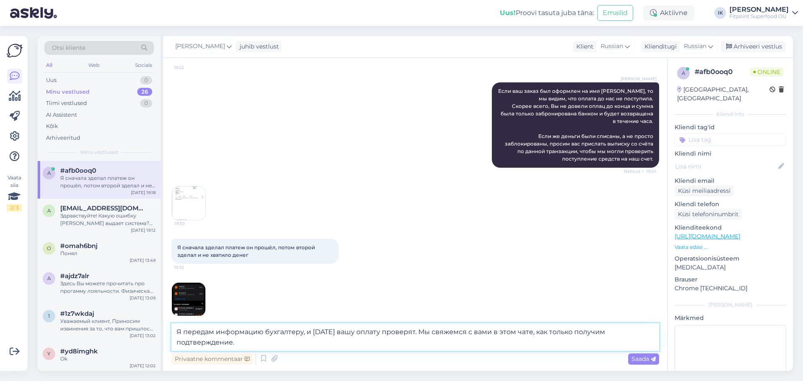
click at [350, 345] on textarea "Я передам информацию бухгалтеру, и [DATE] вашу оплату проверят. Мы свяжемся с в…" at bounding box center [415, 337] width 488 height 28
type textarea "Я передам информацию бухгалтеру, и [DATE] вашу оплату проверят. Мы свяжемся с в…"
click at [643, 361] on span "Saada" at bounding box center [643, 359] width 24 height 8
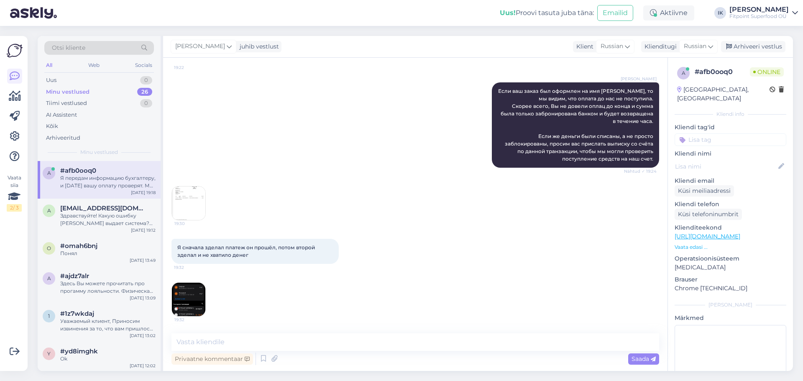
scroll to position [328, 0]
